Goal: Check status: Check status

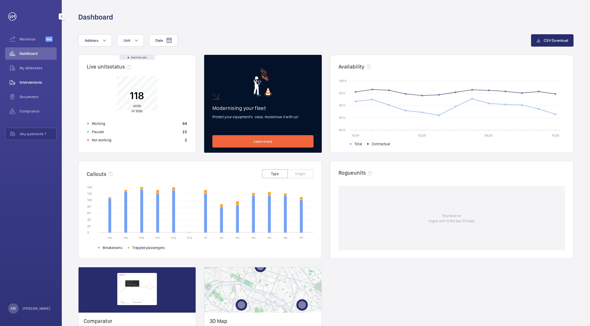
click at [32, 82] on span "Interventions" at bounding box center [38, 82] width 37 height 5
